Goal: Task Accomplishment & Management: Complete application form

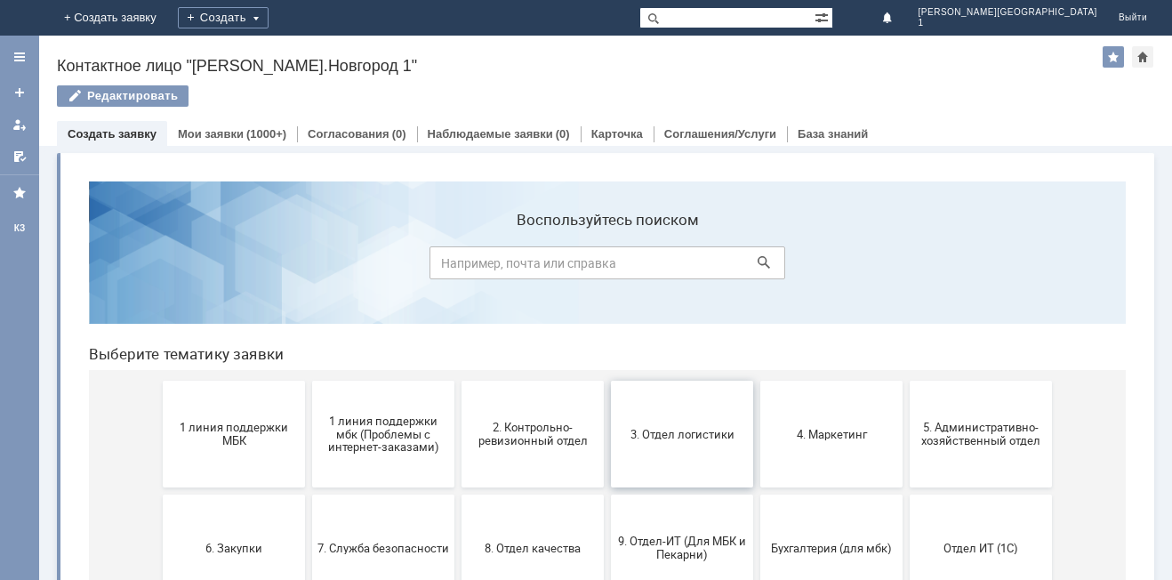
click at [695, 452] on button "3. Отдел логистики" at bounding box center [682, 434] width 142 height 107
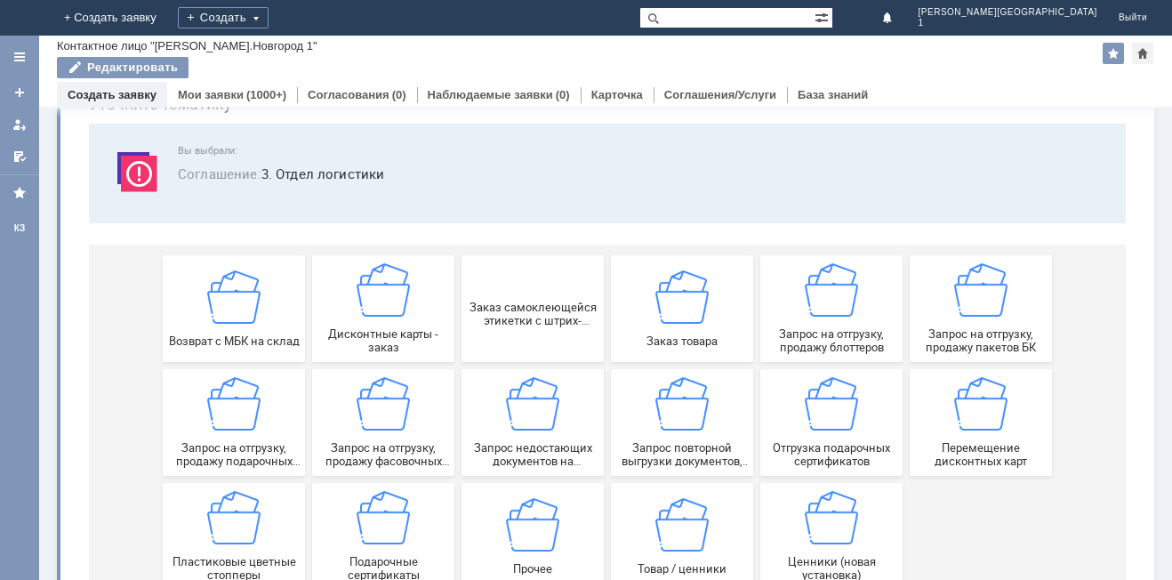
scroll to position [148, 0]
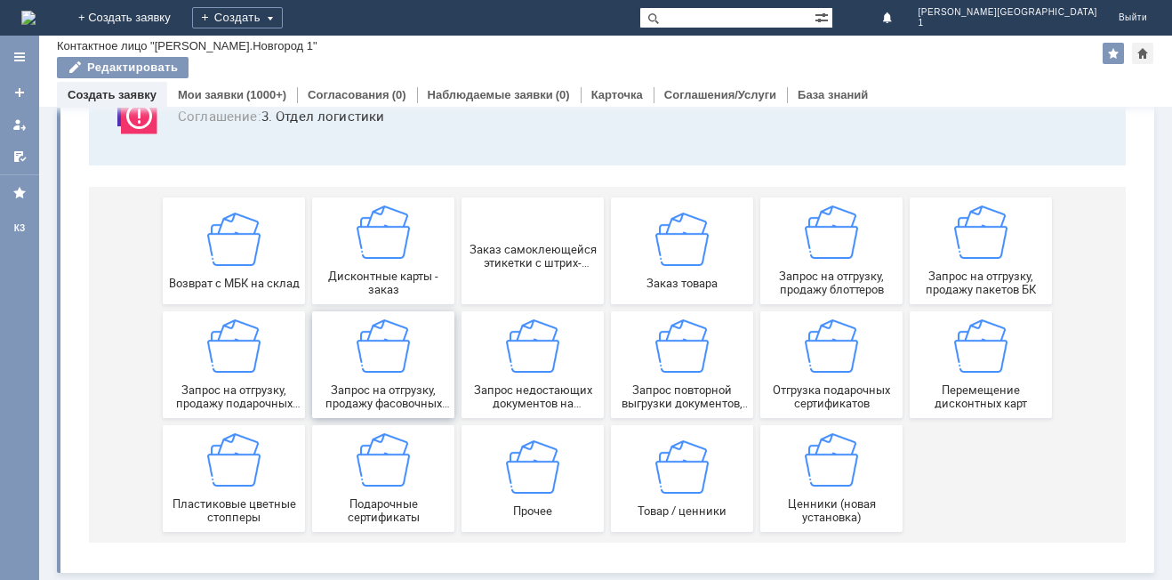
click at [342, 378] on div "Запрос на отгрузку, продажу фасовочных пакетов" at bounding box center [384, 364] width 132 height 91
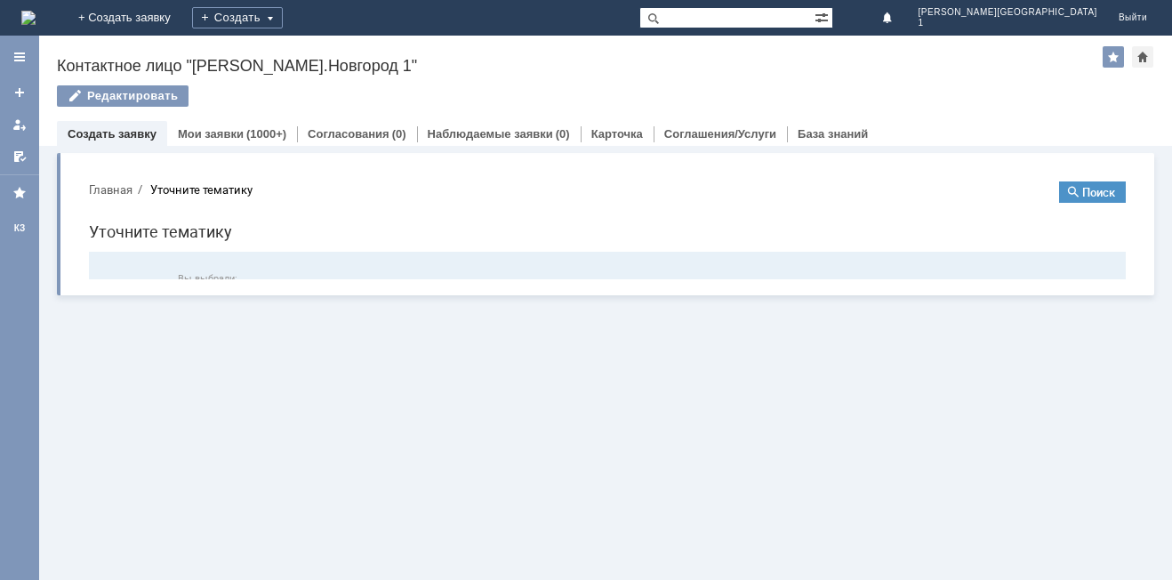
scroll to position [0, 0]
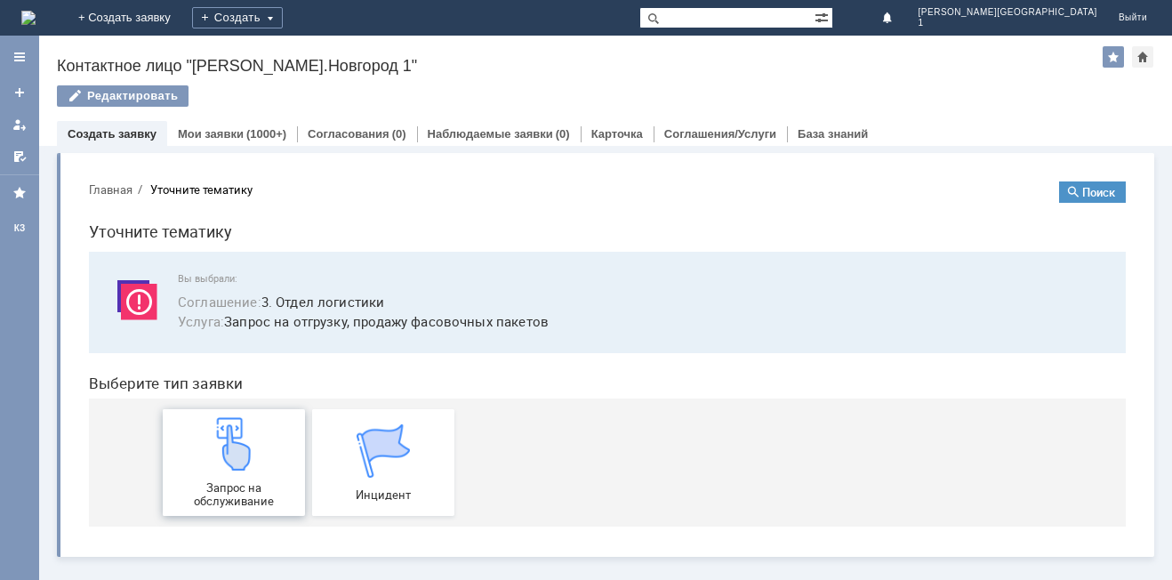
click at [237, 450] on img at bounding box center [233, 443] width 53 height 53
click at [122, 133] on link "Создать заявку" at bounding box center [112, 133] width 89 height 13
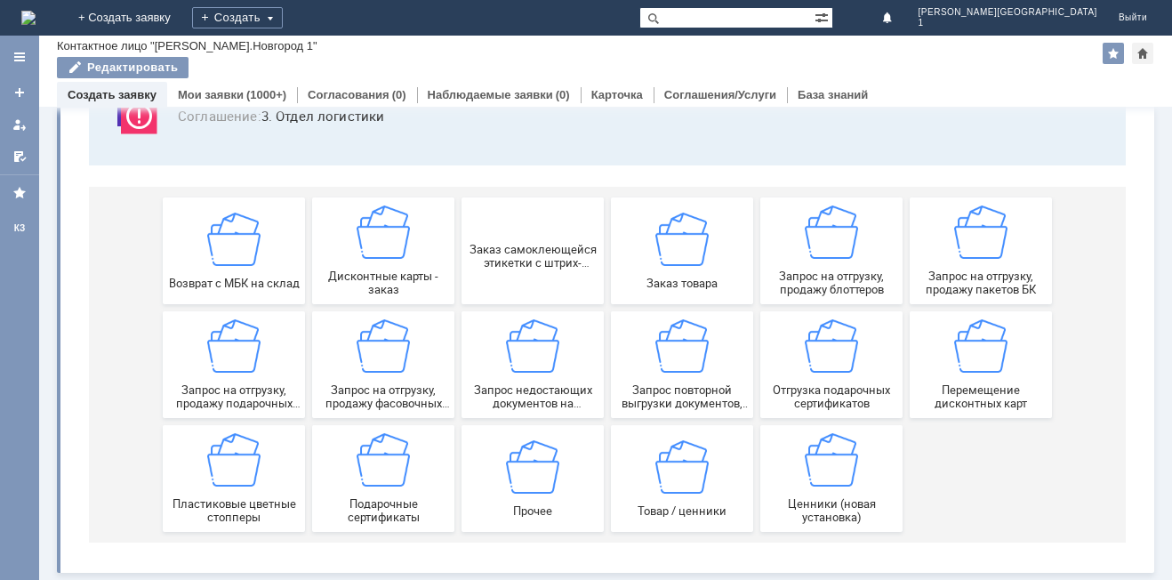
scroll to position [148, 0]
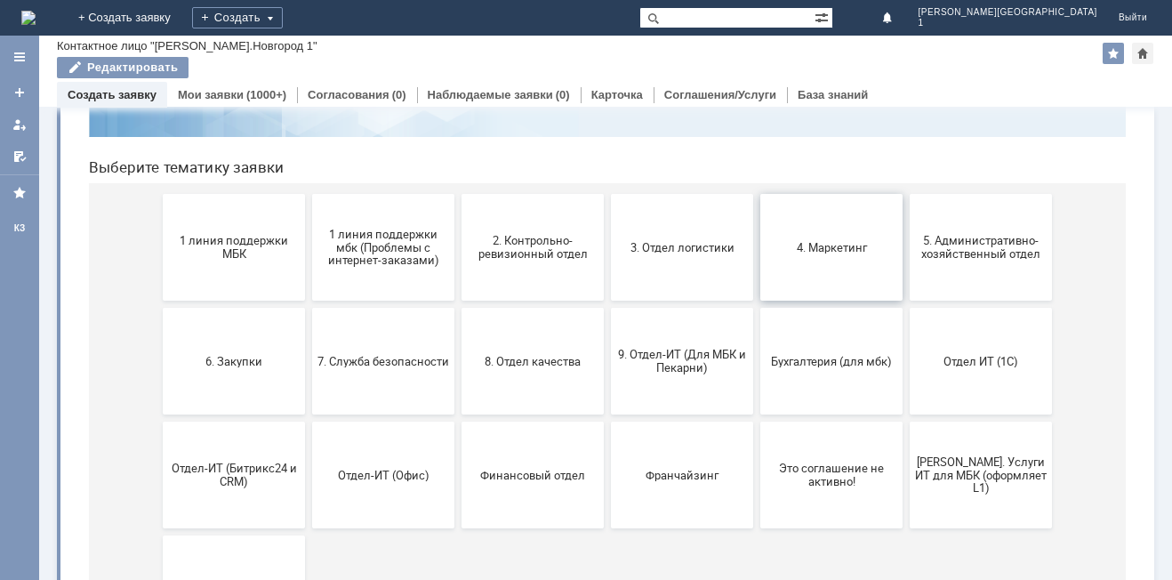
click at [847, 246] on span "4. Маркетинг" at bounding box center [832, 246] width 132 height 13
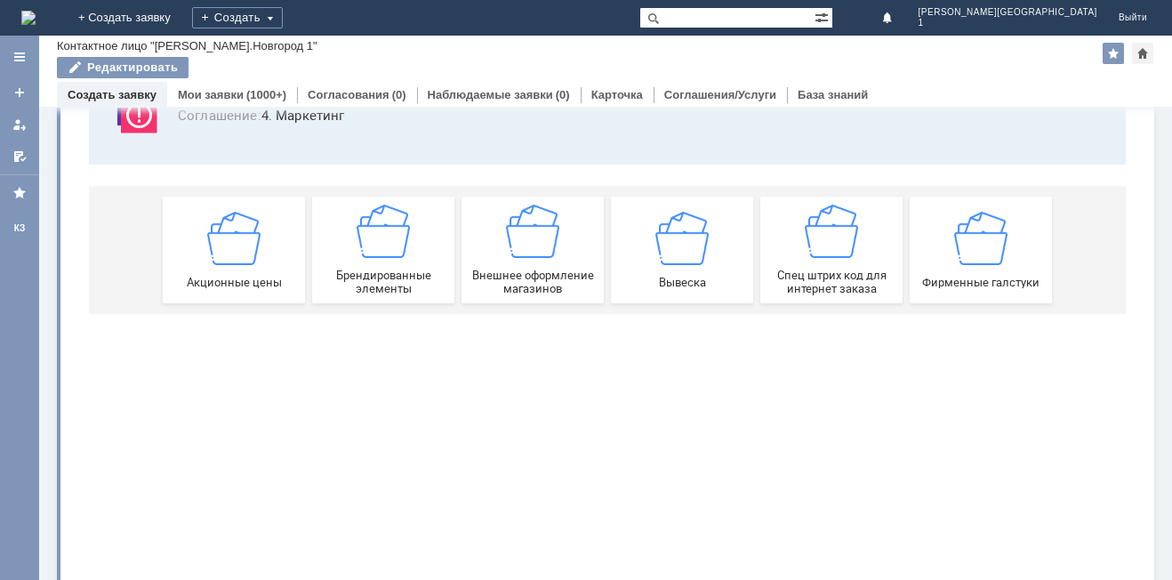
scroll to position [0, 0]
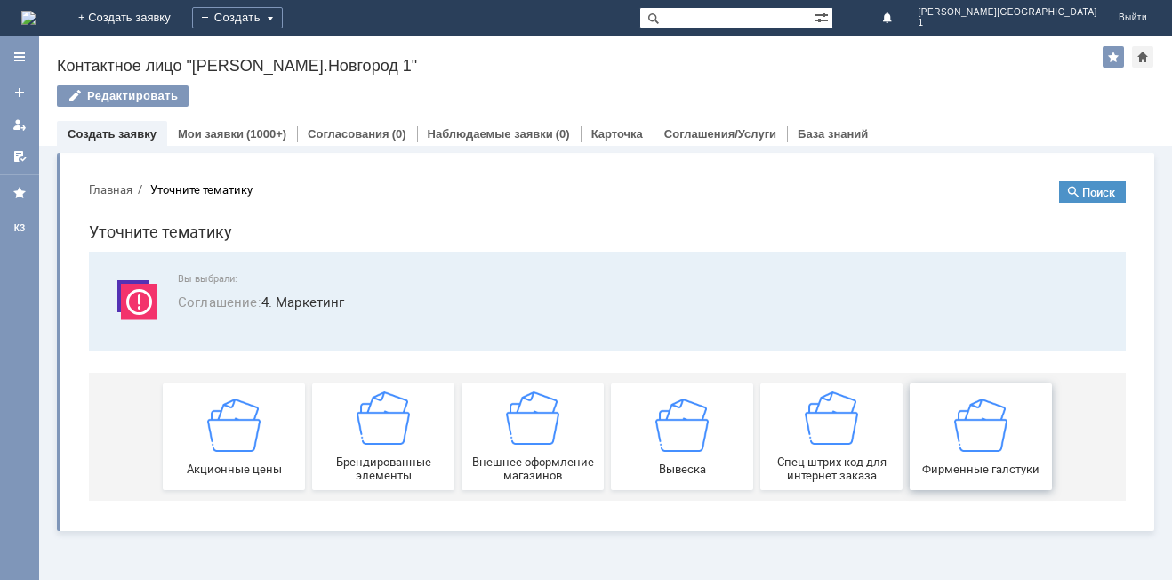
click at [1015, 459] on div "Фирменные галстуки" at bounding box center [981, 436] width 132 height 77
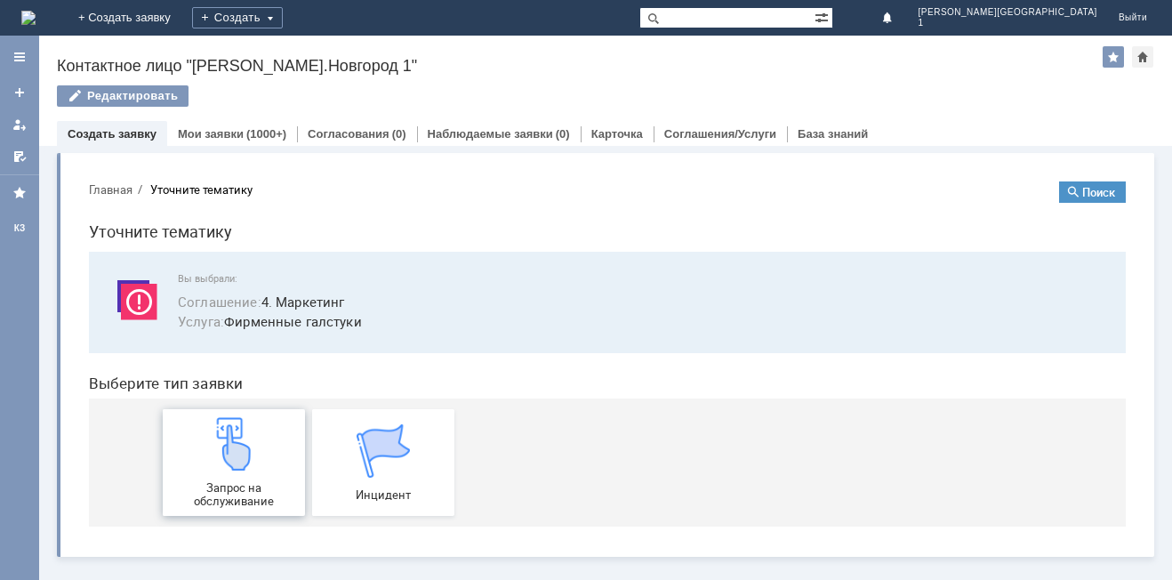
click at [222, 481] on span "Запрос на обслуживание" at bounding box center [234, 494] width 132 height 27
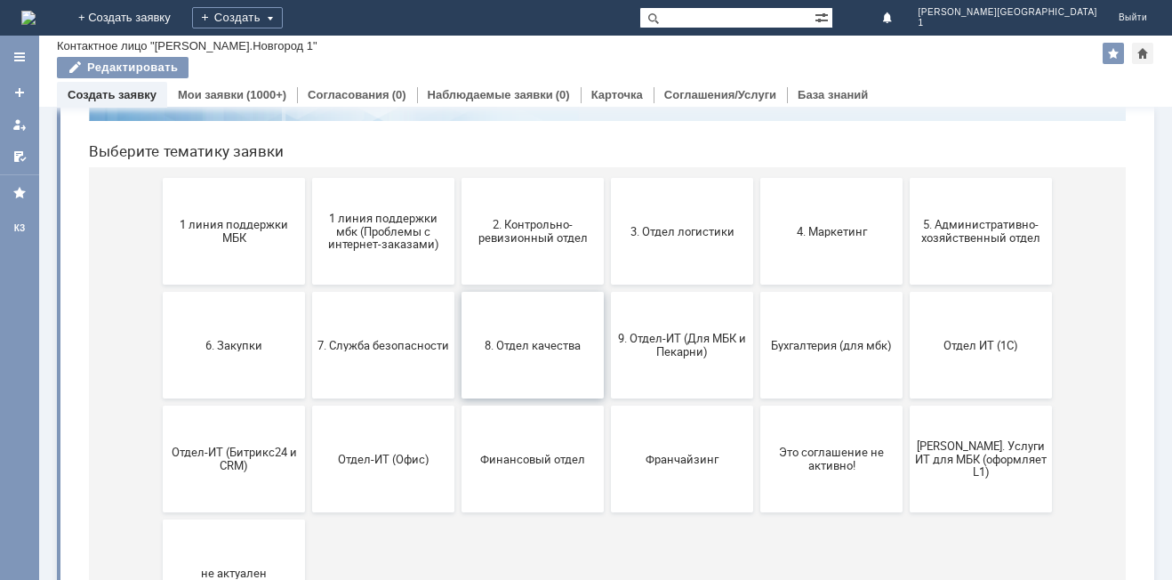
scroll to position [178, 0]
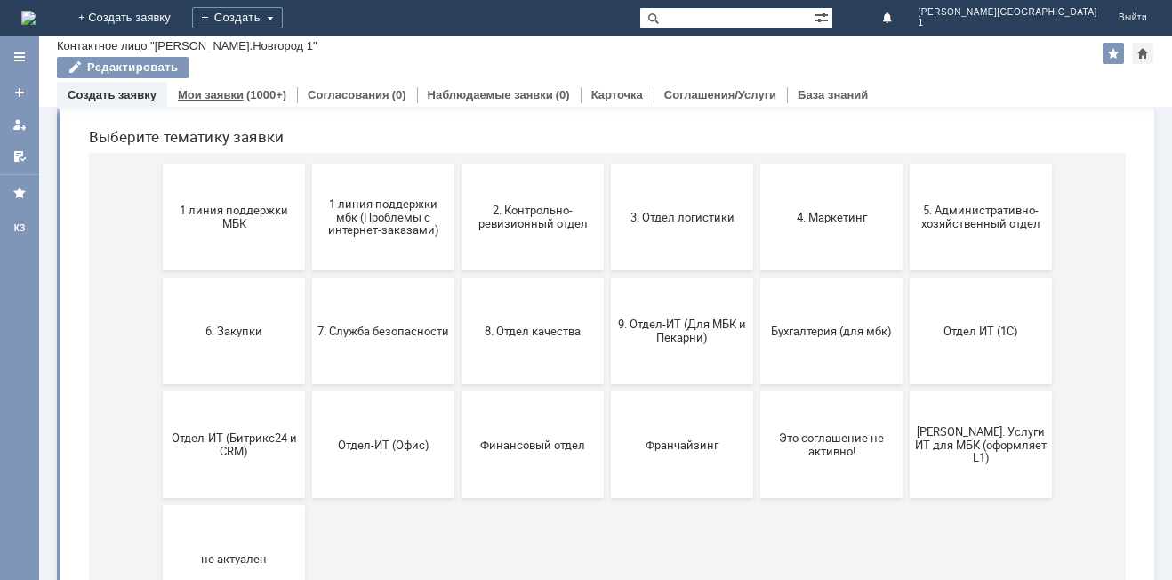
click at [205, 95] on link "Мои заявки" at bounding box center [211, 94] width 66 height 13
click at [676, 225] on button "3. Отдел логистики" at bounding box center [682, 217] width 142 height 107
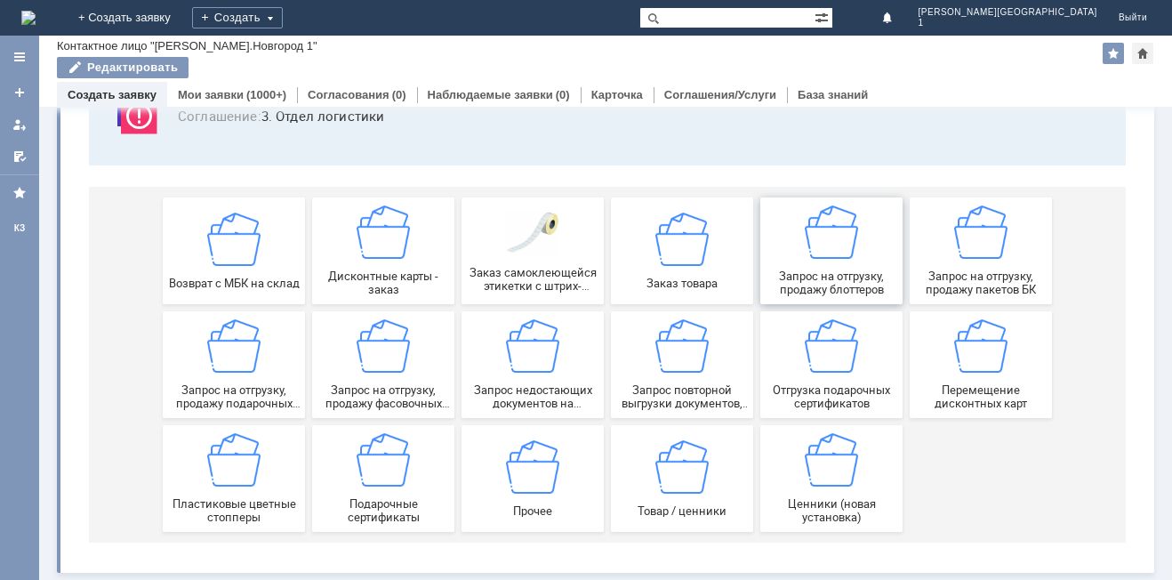
click at [833, 268] on div "Запрос на отгрузку, продажу блоттеров" at bounding box center [832, 250] width 132 height 91
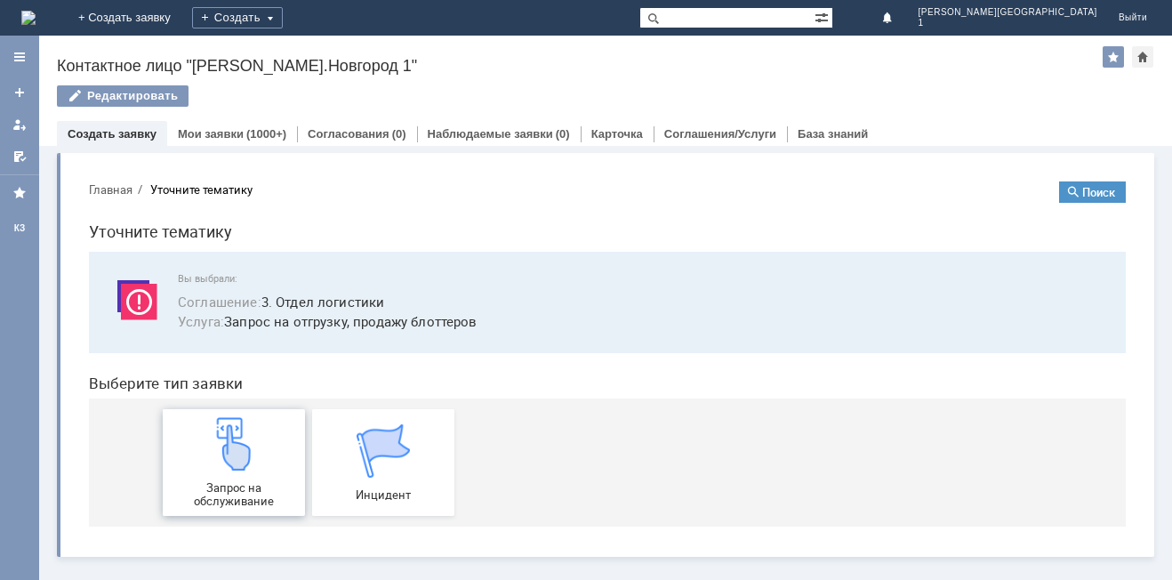
click at [246, 435] on img at bounding box center [233, 443] width 53 height 53
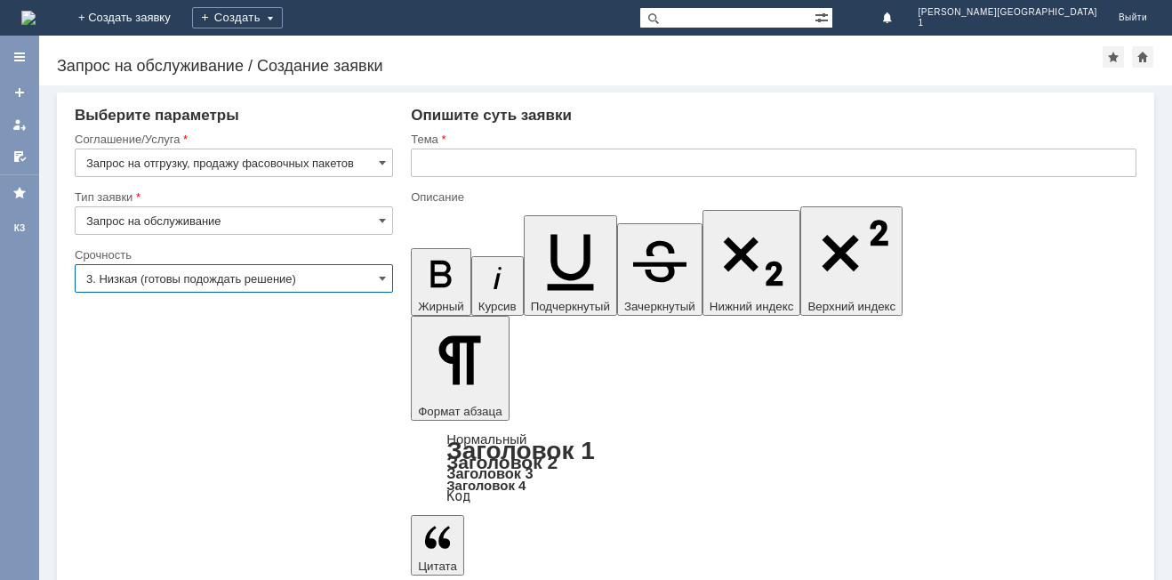
click at [203, 275] on input "3. Низкая (готовы подождать решение)" at bounding box center [234, 278] width 318 height 28
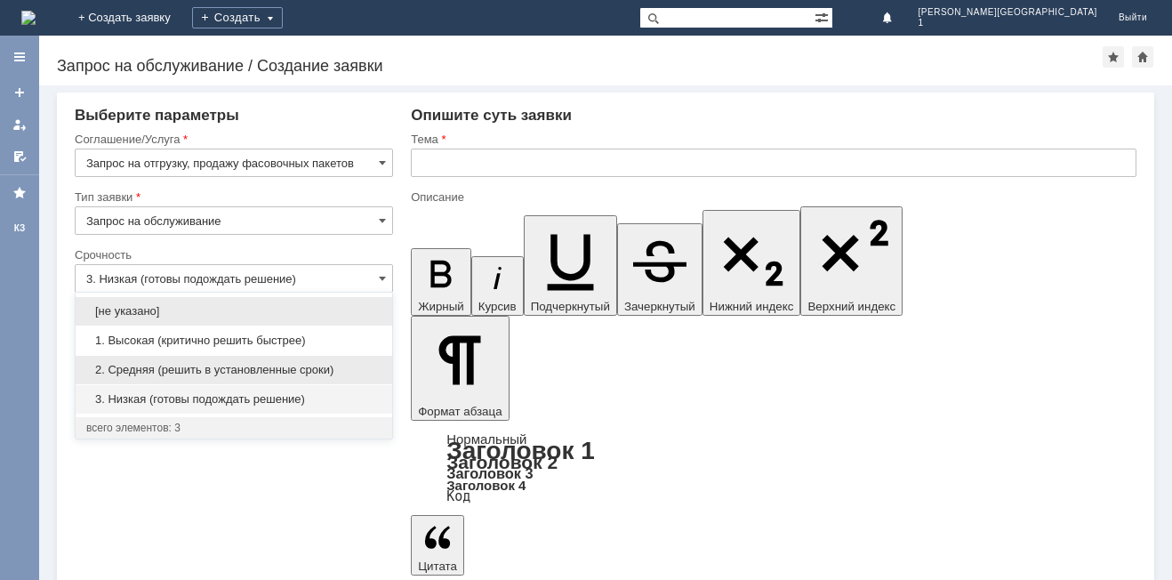
click at [187, 370] on span "2. Средняя (решить в установленные сроки)" at bounding box center [233, 370] width 295 height 14
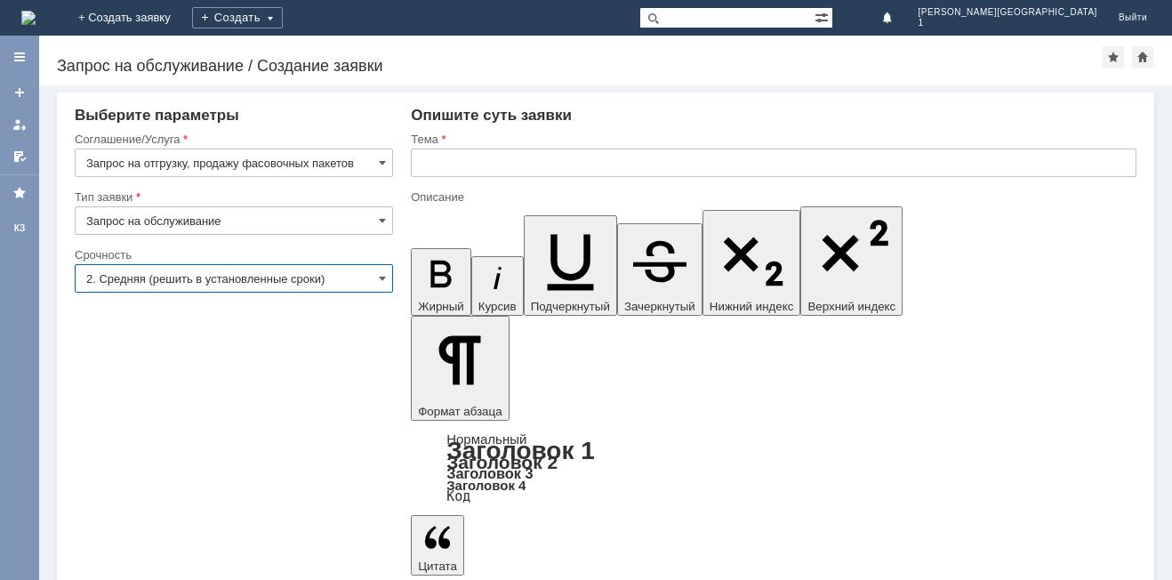
type input "2. Средняя (решить в установленные сроки)"
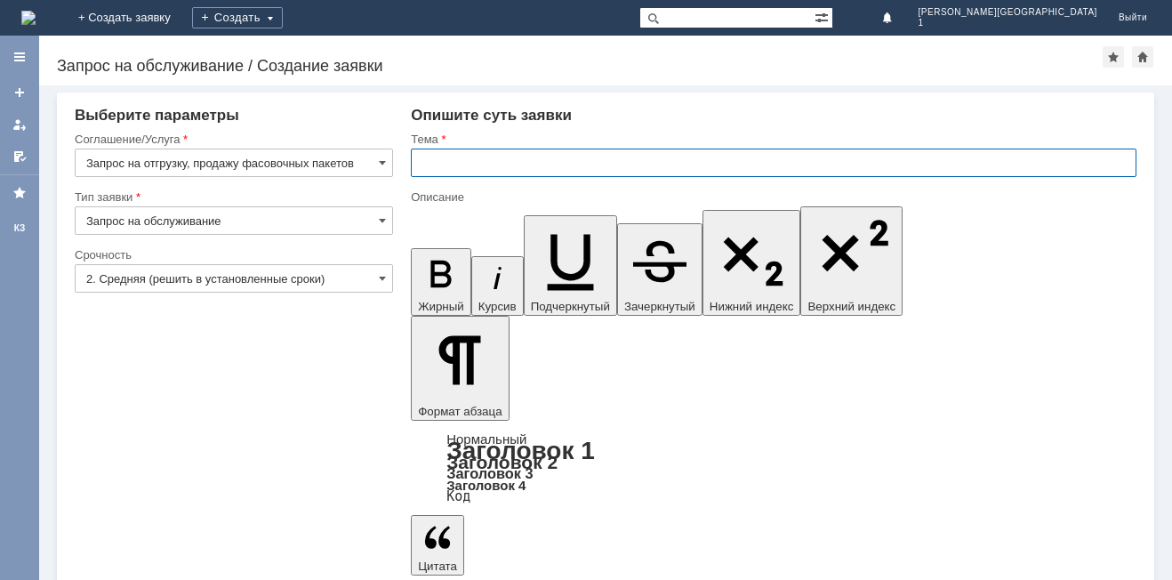
click at [443, 166] on input "text" at bounding box center [774, 163] width 726 height 28
type input "ф"
type input "Фасовочные пакеты"
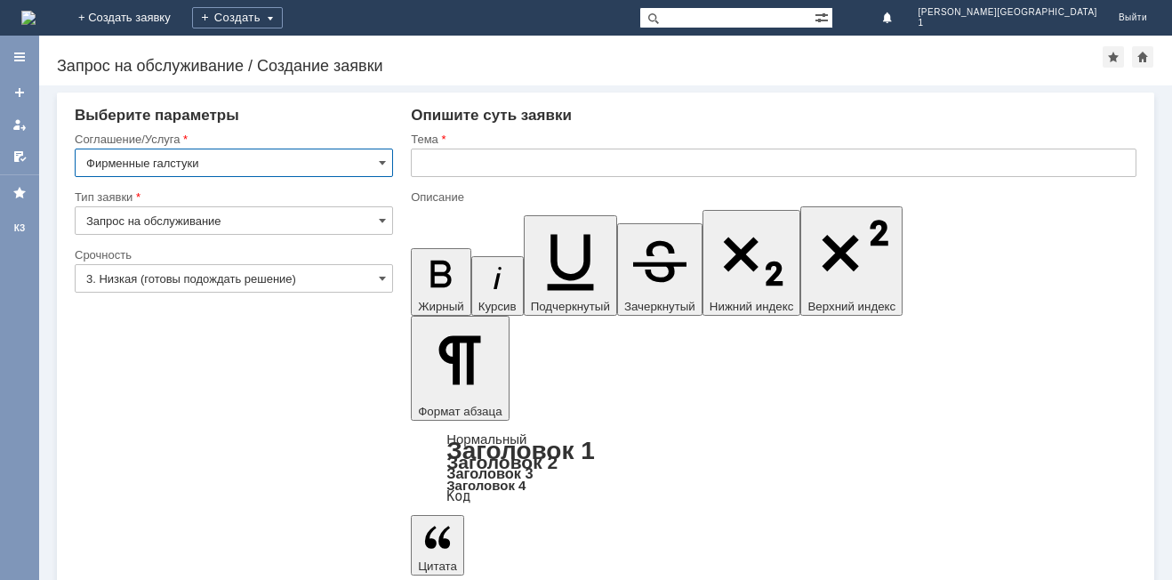
click at [193, 278] on input "3. Низкая (готовы подождать решение)" at bounding box center [234, 278] width 318 height 28
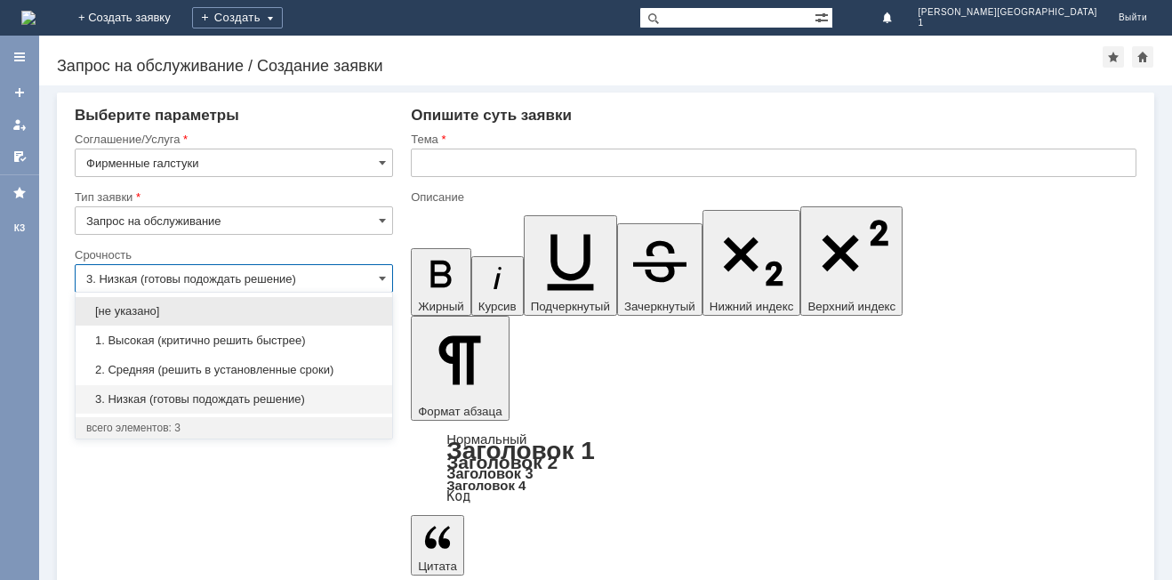
click at [155, 374] on span "2. Средняя (решить в установленные сроки)" at bounding box center [233, 370] width 295 height 14
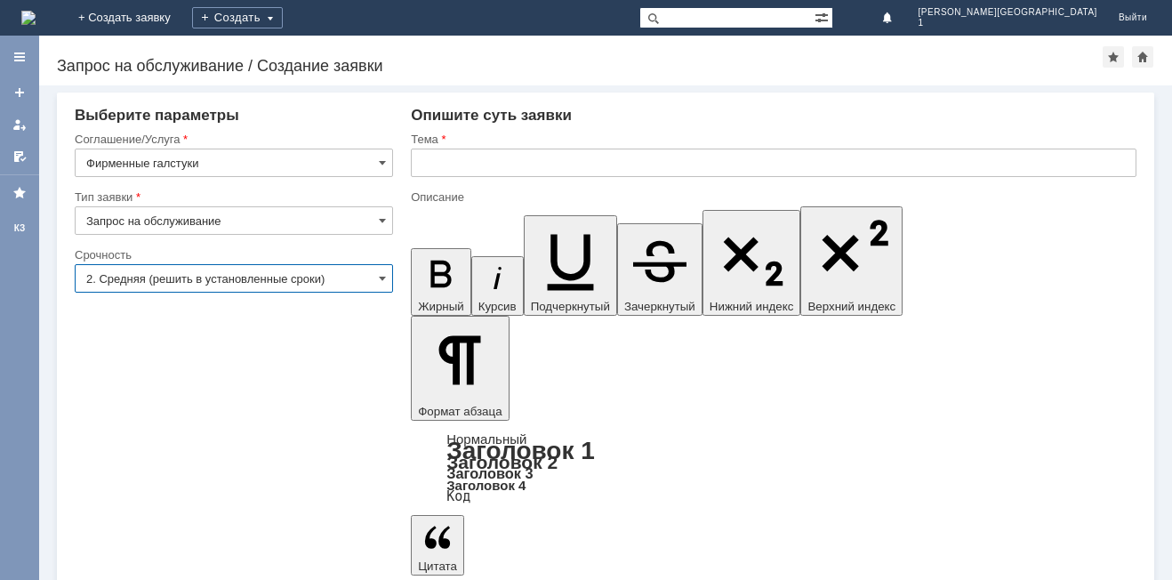
type input "2. Средняя (решить в установленные сроки)"
click at [504, 161] on input "text" at bounding box center [774, 163] width 726 height 28
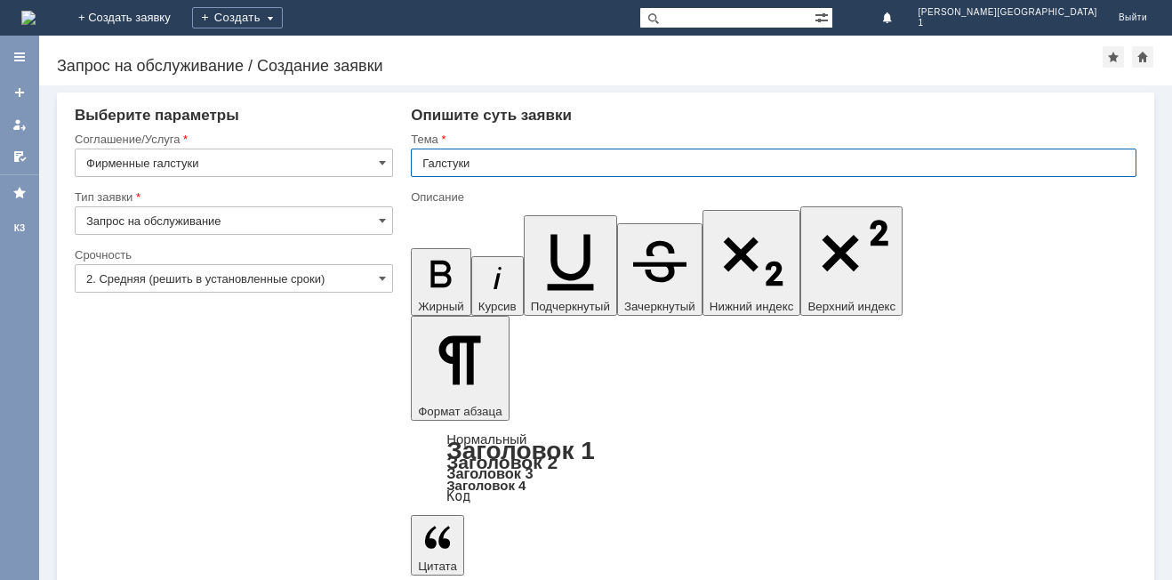
type input "Галстуки"
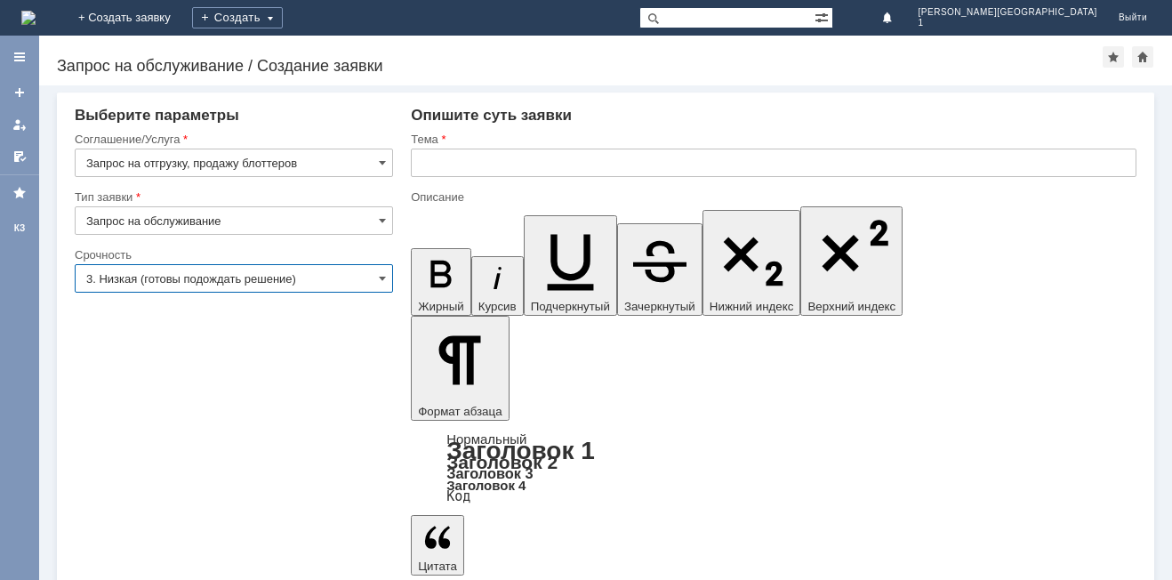
click at [126, 281] on input "3. Низкая (готовы подождать решение)" at bounding box center [234, 278] width 318 height 28
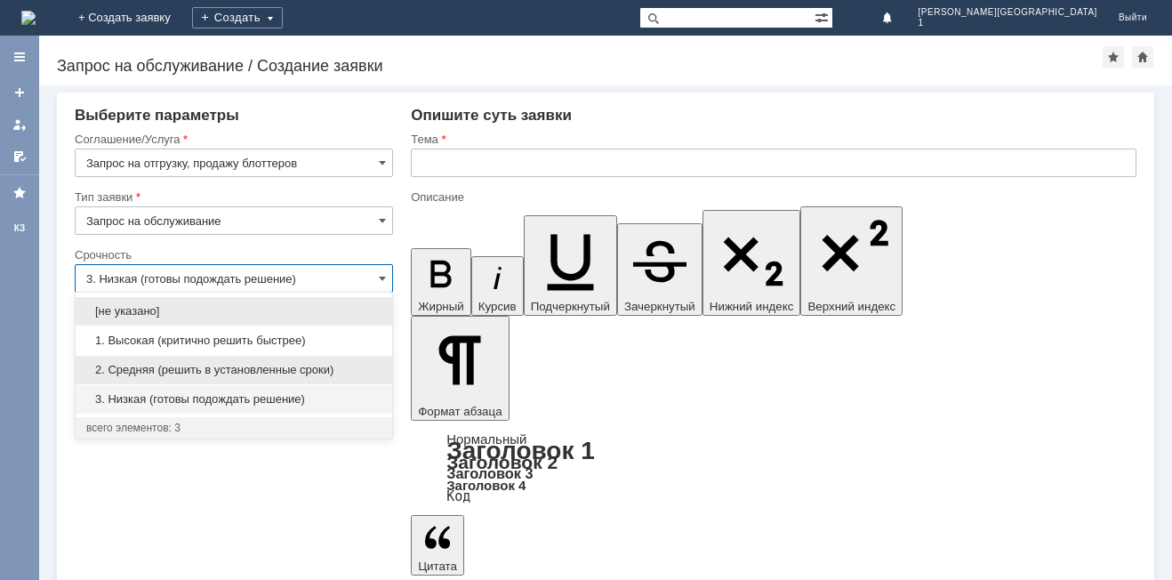
click at [143, 369] on span "2. Средняя (решить в установленные сроки)" at bounding box center [233, 370] width 295 height 14
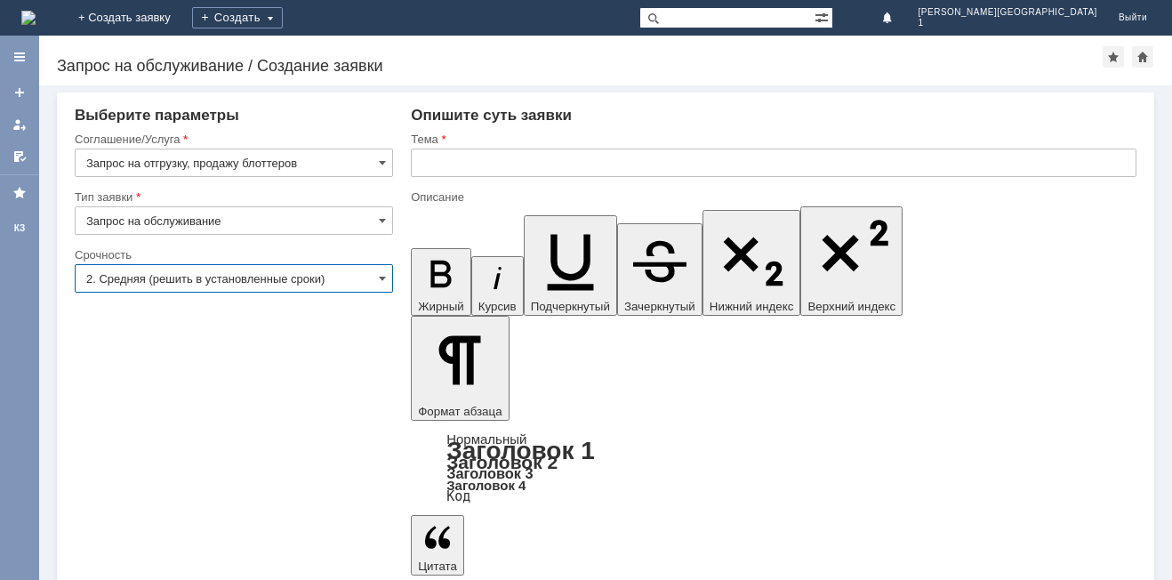
type input "2. Средняя (решить в установленные сроки)"
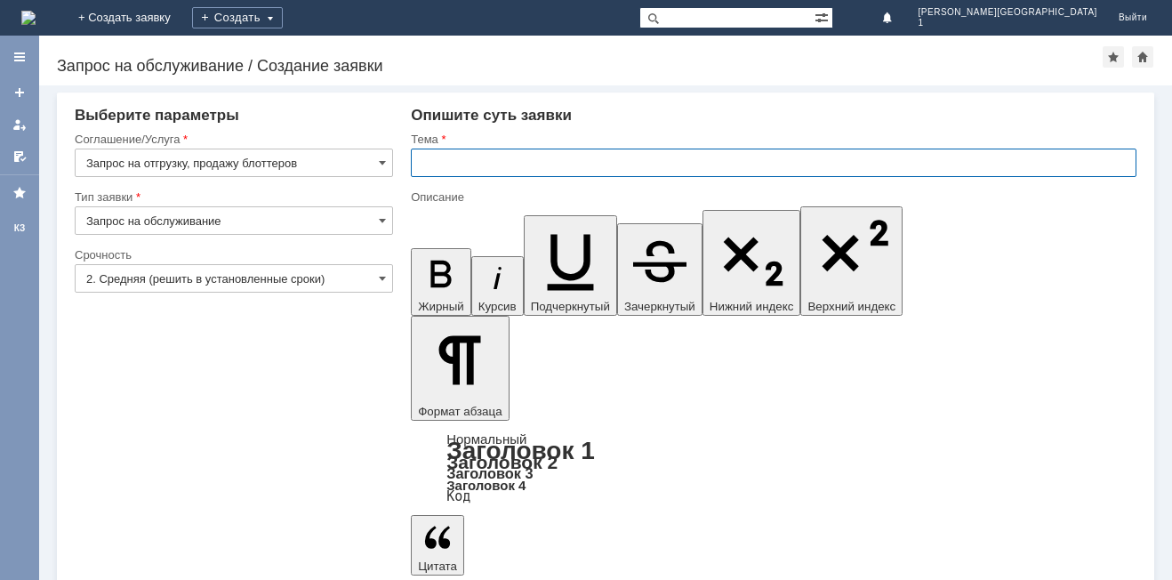
click at [433, 162] on input "text" at bounding box center [774, 163] width 726 height 28
type input "Блоттеры"
